Goal: Check status: Check status

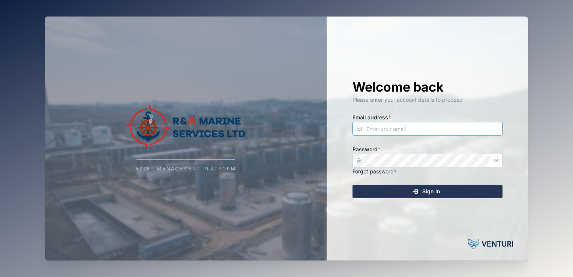
type input "Bathsheba.kare@ramarineservices.com"
click at [434, 194] on span "Sign In" at bounding box center [432, 191] width 18 height 13
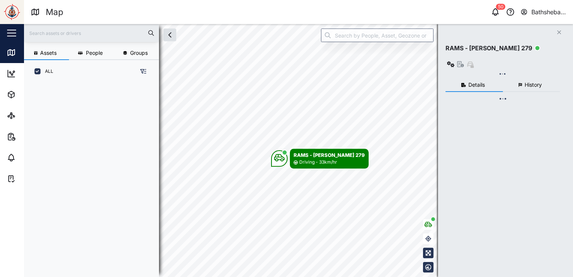
scroll to position [185, 117]
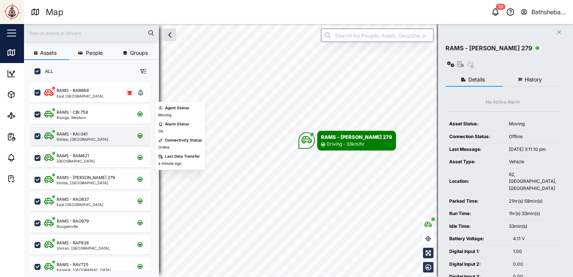
click at [95, 134] on div "RAMS - KAI 041" at bounding box center [83, 134] width 52 height 6
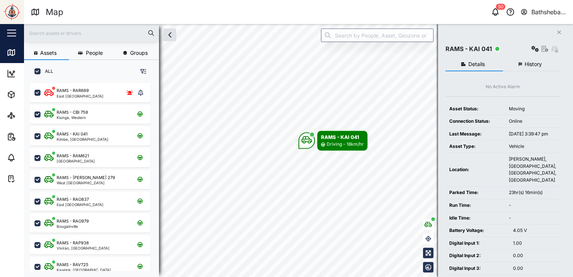
click at [533, 64] on span "History" at bounding box center [533, 64] width 17 height 5
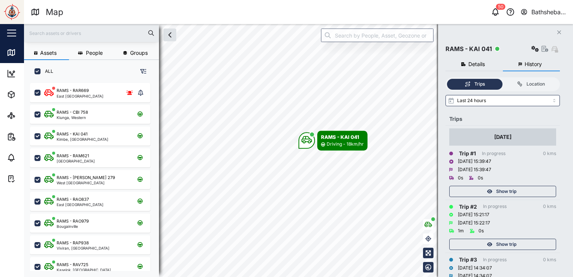
click at [503, 137] on div "[DATE]" at bounding box center [503, 137] width 17 height 8
click at [506, 192] on span "Show trip" at bounding box center [506, 191] width 20 height 11
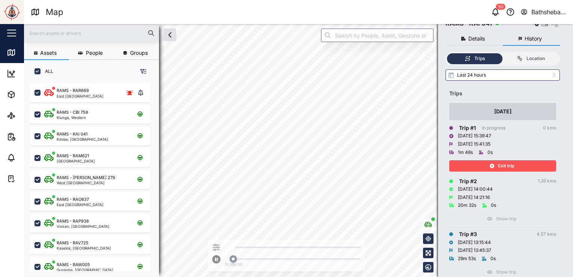
scroll to position [38, 0]
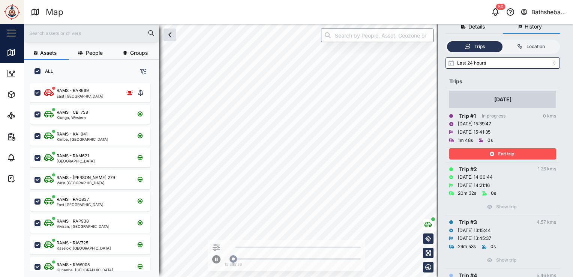
click at [478, 167] on div "Trip # 2 1.26 kms" at bounding box center [503, 169] width 107 height 8
click at [512, 97] on div "[DATE]" at bounding box center [503, 99] width 17 height 8
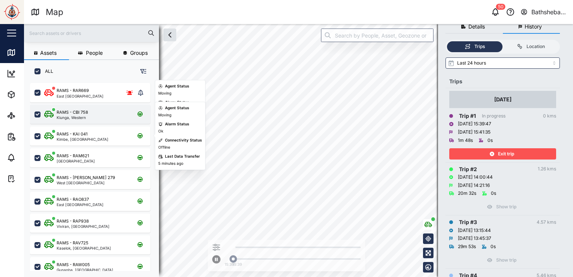
click at [100, 115] on div "RAMS - CBI 758 [GEOGRAPHIC_DATA], Western" at bounding box center [95, 114] width 102 height 10
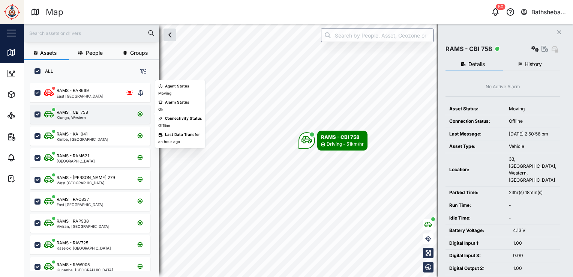
click at [93, 113] on div "RAMS - CBI 758 [GEOGRAPHIC_DATA], Western" at bounding box center [95, 114] width 102 height 10
click at [96, 114] on div "RAMS - CBI 758 [GEOGRAPHIC_DATA], Western" at bounding box center [95, 114] width 102 height 10
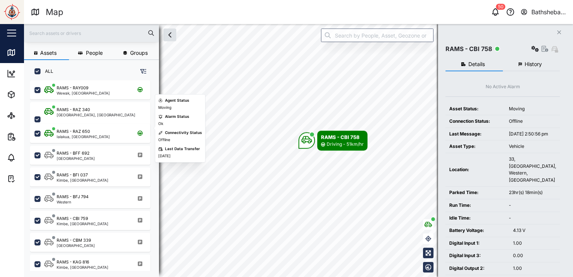
scroll to position [225, 0]
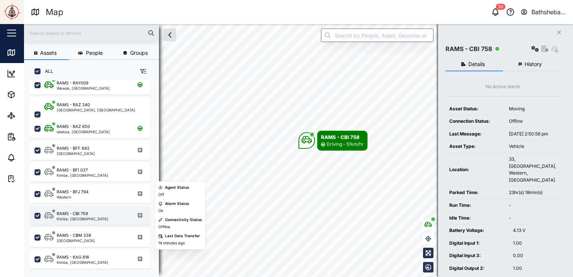
click at [107, 217] on div "RAMS - CBI 759 Kimbe, [GEOGRAPHIC_DATA]" at bounding box center [95, 216] width 102 height 10
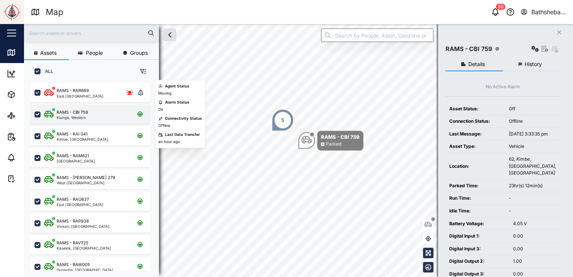
click at [100, 115] on div "RAMS - CBI 758 [GEOGRAPHIC_DATA], Western" at bounding box center [95, 114] width 102 height 10
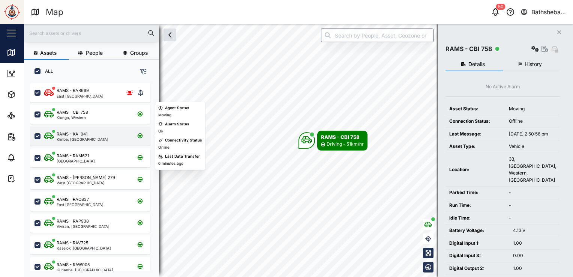
click at [74, 138] on div "Kimbe, [GEOGRAPHIC_DATA]" at bounding box center [83, 139] width 52 height 4
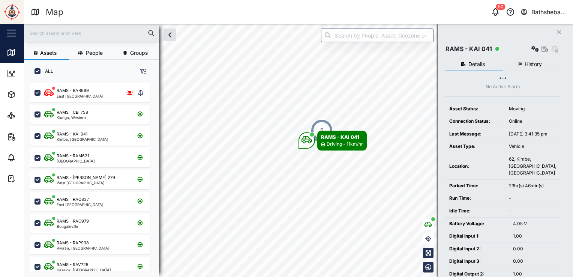
click at [534, 64] on span "History" at bounding box center [533, 64] width 17 height 5
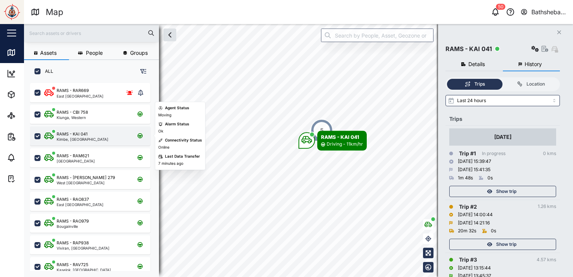
drag, startPoint x: 105, startPoint y: 139, endPoint x: 111, endPoint y: 135, distance: 7.3
click at [105, 139] on div "RAMS - KAI 041 Kimbe, [GEOGRAPHIC_DATA]" at bounding box center [95, 136] width 102 height 10
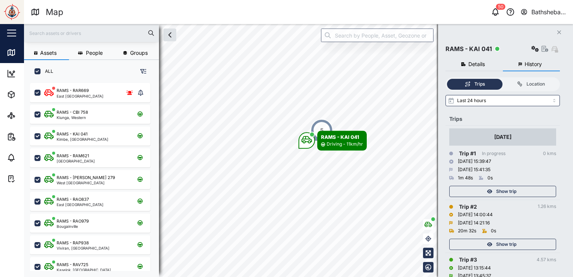
click at [508, 193] on span "Show trip" at bounding box center [506, 191] width 20 height 11
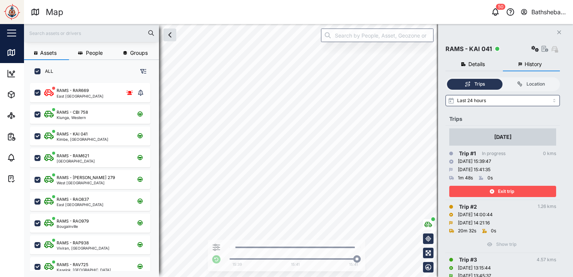
click at [519, 189] on div "Exit trip" at bounding box center [502, 191] width 98 height 11
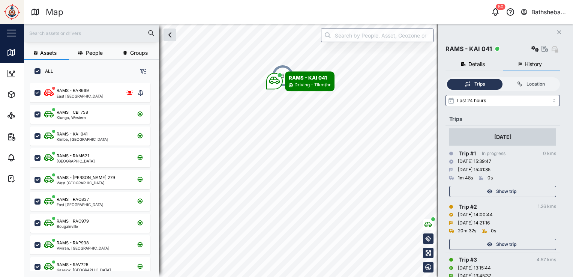
click at [510, 241] on span "Show trip" at bounding box center [506, 244] width 20 height 11
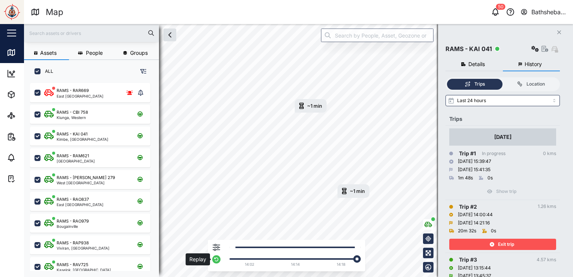
click at [216, 257] on button "button" at bounding box center [216, 259] width 8 height 8
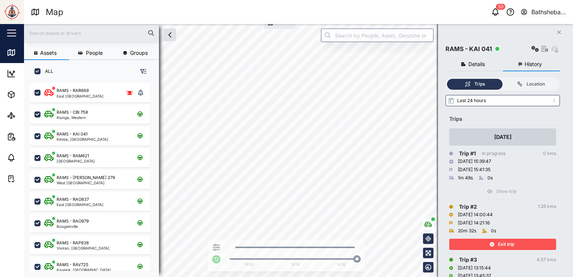
click at [505, 243] on span "Exit trip" at bounding box center [506, 244] width 16 height 11
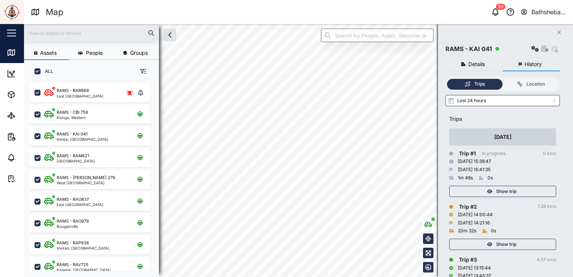
click at [502, 188] on span "Show trip" at bounding box center [506, 191] width 20 height 11
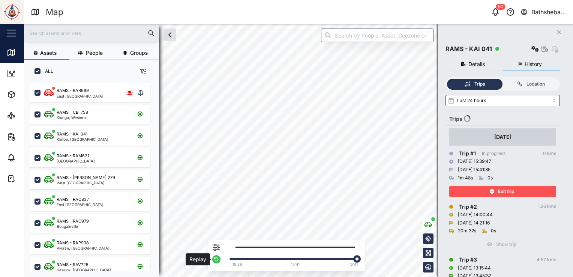
click at [218, 259] on icon "button" at bounding box center [216, 259] width 4 height 4
click at [216, 260] on icon "button" at bounding box center [216, 259] width 5 height 5
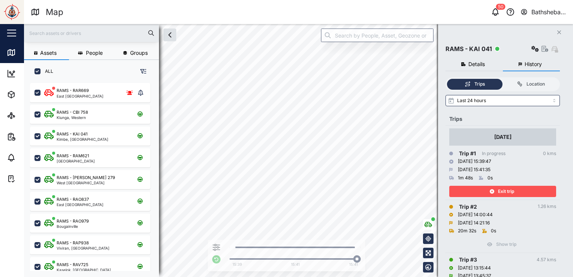
click at [510, 187] on span "Exit trip" at bounding box center [506, 191] width 16 height 11
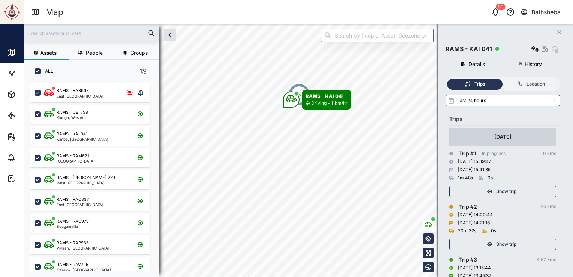
click at [510, 246] on span "Show trip" at bounding box center [506, 244] width 20 height 11
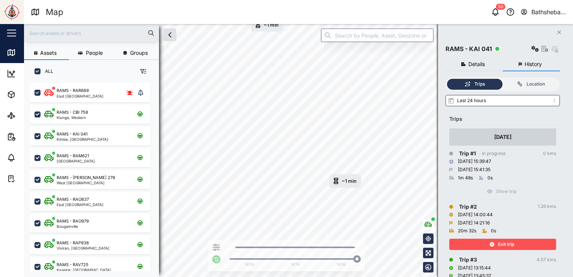
click at [508, 244] on span "Exit trip" at bounding box center [506, 244] width 16 height 11
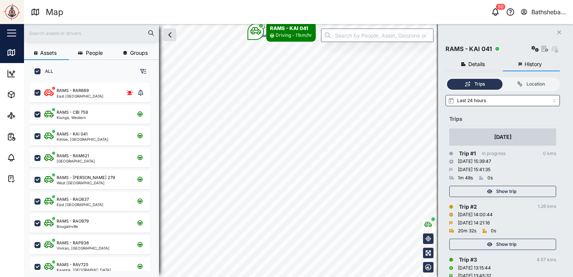
drag, startPoint x: 505, startPoint y: 189, endPoint x: 488, endPoint y: 209, distance: 25.8
click at [505, 189] on span "Show trip" at bounding box center [506, 191] width 20 height 11
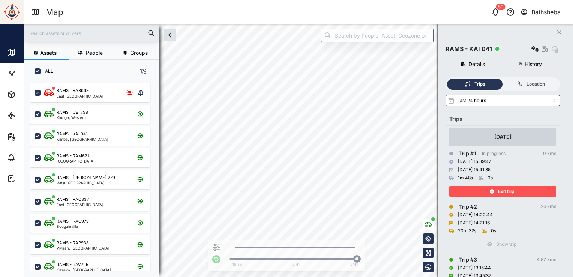
click at [513, 192] on span "Exit trip" at bounding box center [506, 191] width 16 height 11
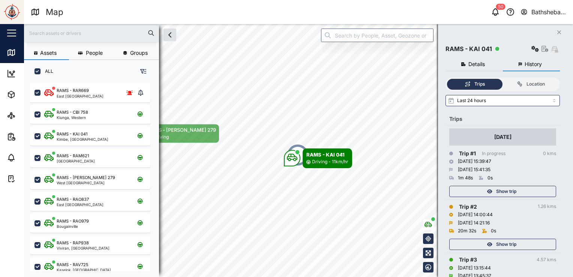
click at [506, 244] on span "Show trip" at bounding box center [506, 244] width 20 height 11
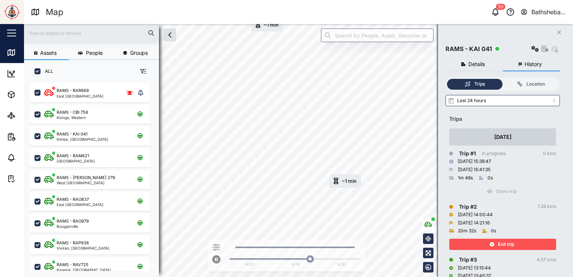
click at [501, 242] on span "Exit trip" at bounding box center [506, 244] width 16 height 11
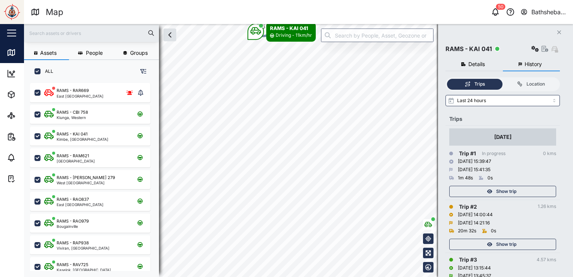
click at [502, 193] on span "Show trip" at bounding box center [506, 191] width 20 height 11
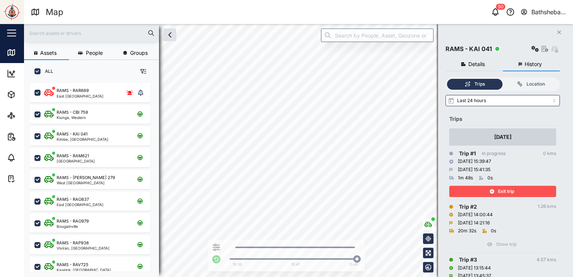
click at [506, 191] on span "Exit trip" at bounding box center [506, 191] width 16 height 11
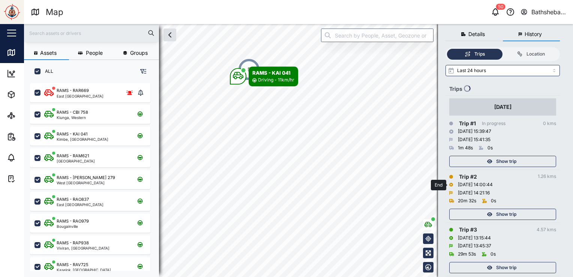
scroll to position [38, 0]
